Goal: Task Accomplishment & Management: Use online tool/utility

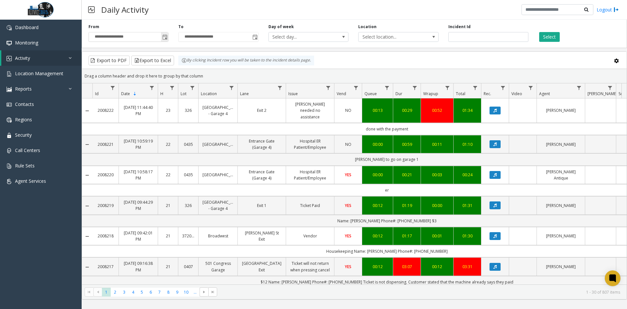
click at [166, 37] on span "Toggle popup" at bounding box center [164, 37] width 5 height 5
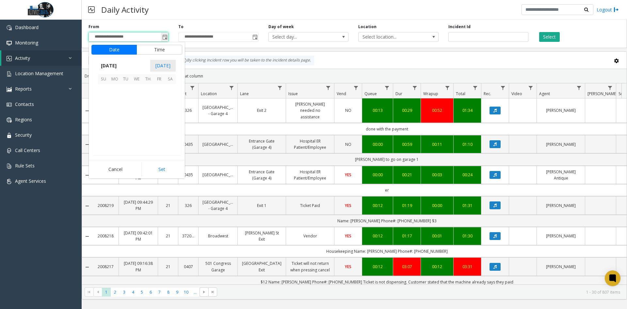
scroll to position [117231, 0]
click at [115, 114] on span "15" at bounding box center [114, 111] width 11 height 11
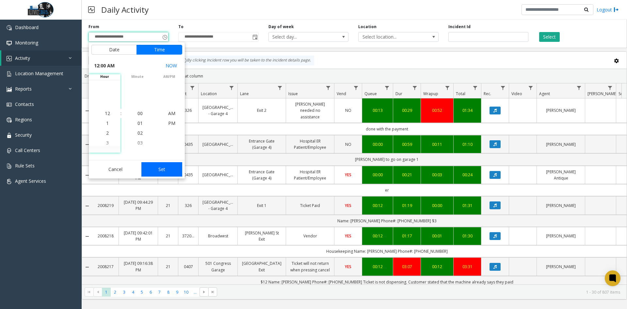
click at [156, 165] on button "Set" at bounding box center [161, 169] width 41 height 14
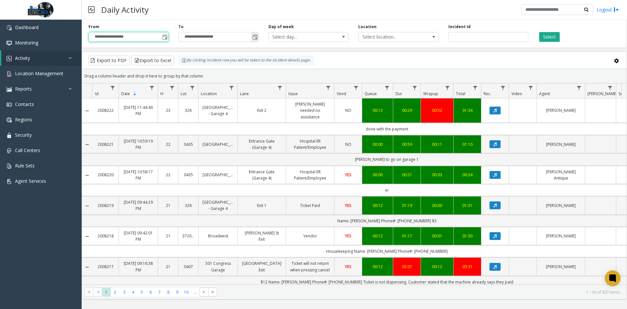
click at [255, 32] on span "Toggle popup" at bounding box center [254, 37] width 7 height 10
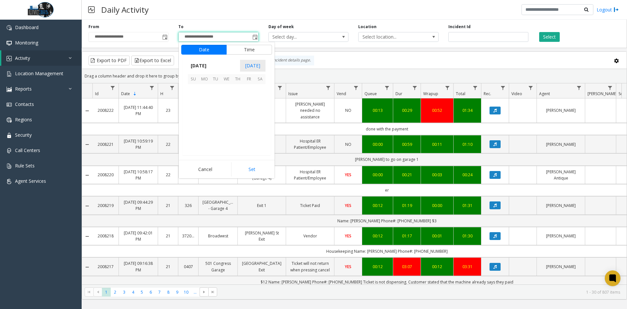
scroll to position [10, 0]
click at [205, 112] on span "15" at bounding box center [204, 111] width 11 height 11
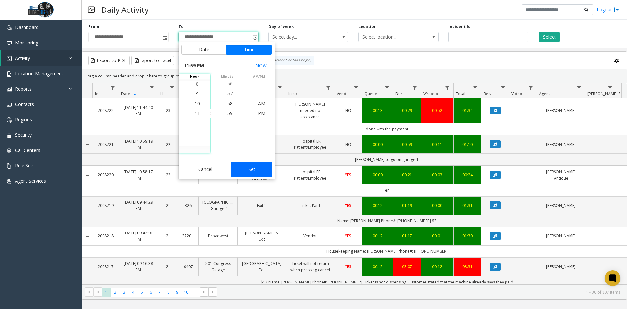
click at [246, 169] on button "Set" at bounding box center [251, 169] width 41 height 14
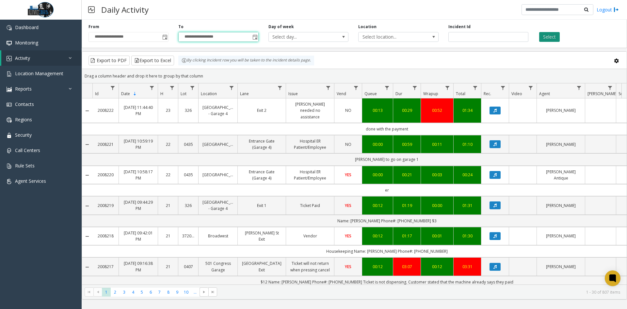
click at [549, 40] on button "Select" at bounding box center [549, 37] width 21 height 10
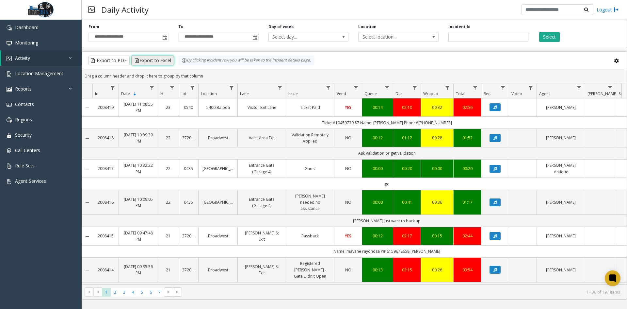
click at [163, 59] on button "Export to Excel" at bounding box center [152, 61] width 43 height 10
